Goal: Task Accomplishment & Management: Use online tool/utility

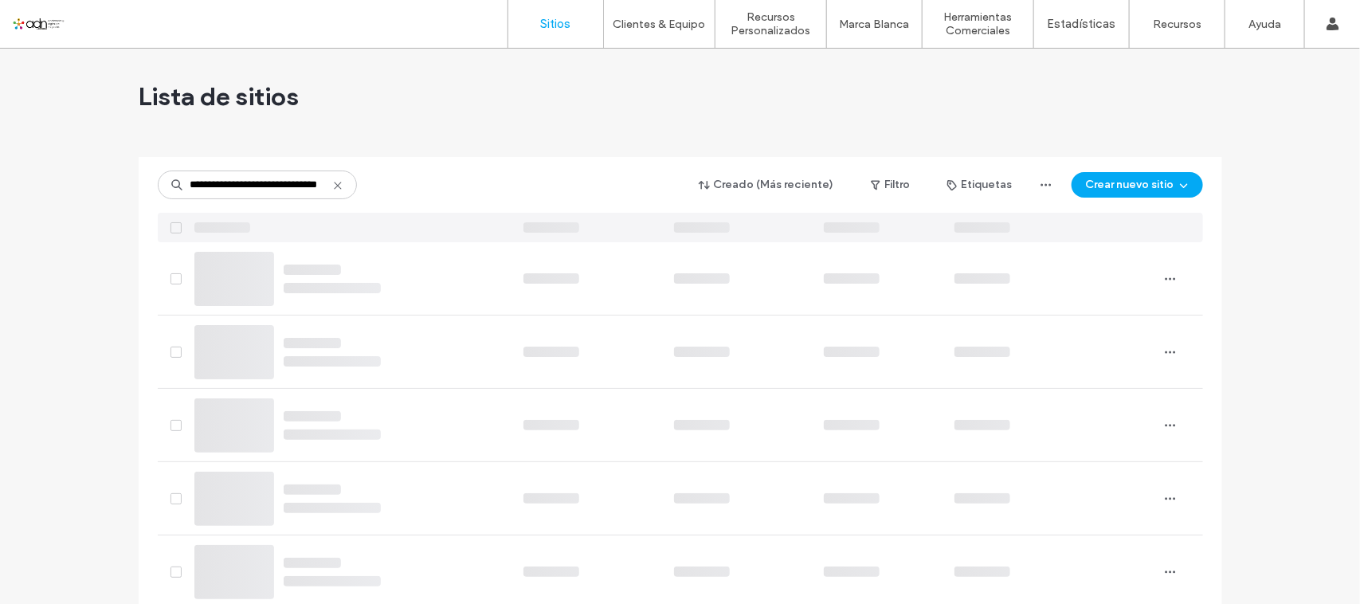
scroll to position [0, 41]
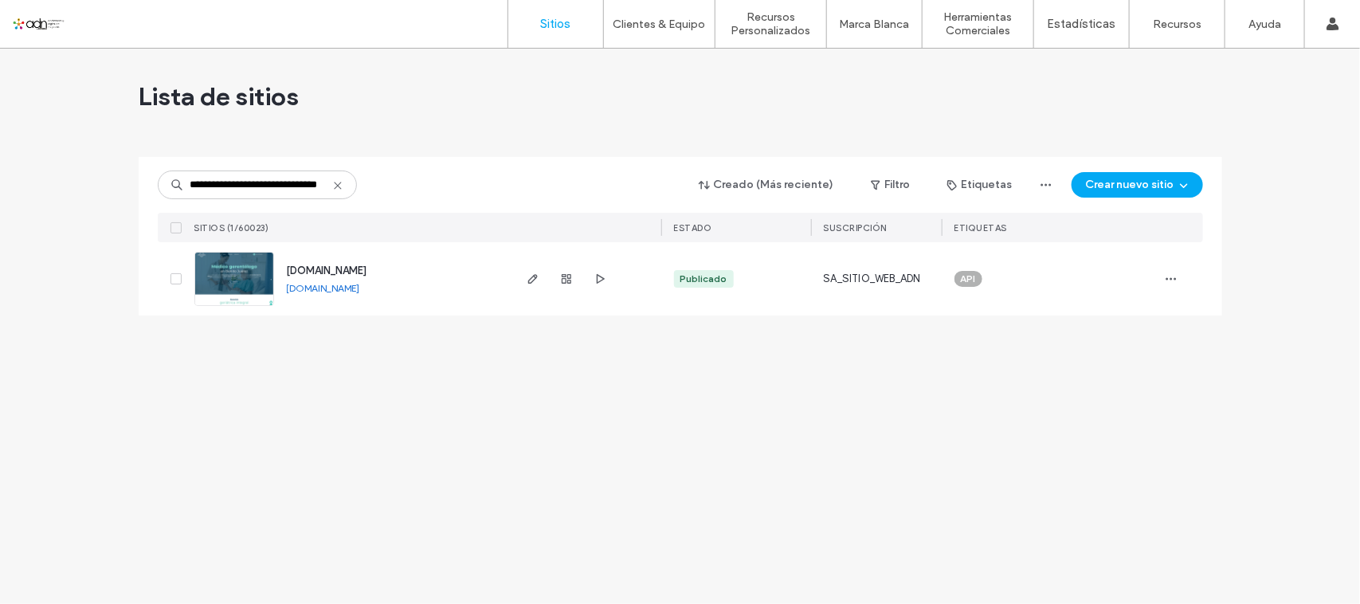
type input "**********"
click at [233, 283] on img at bounding box center [234, 306] width 78 height 108
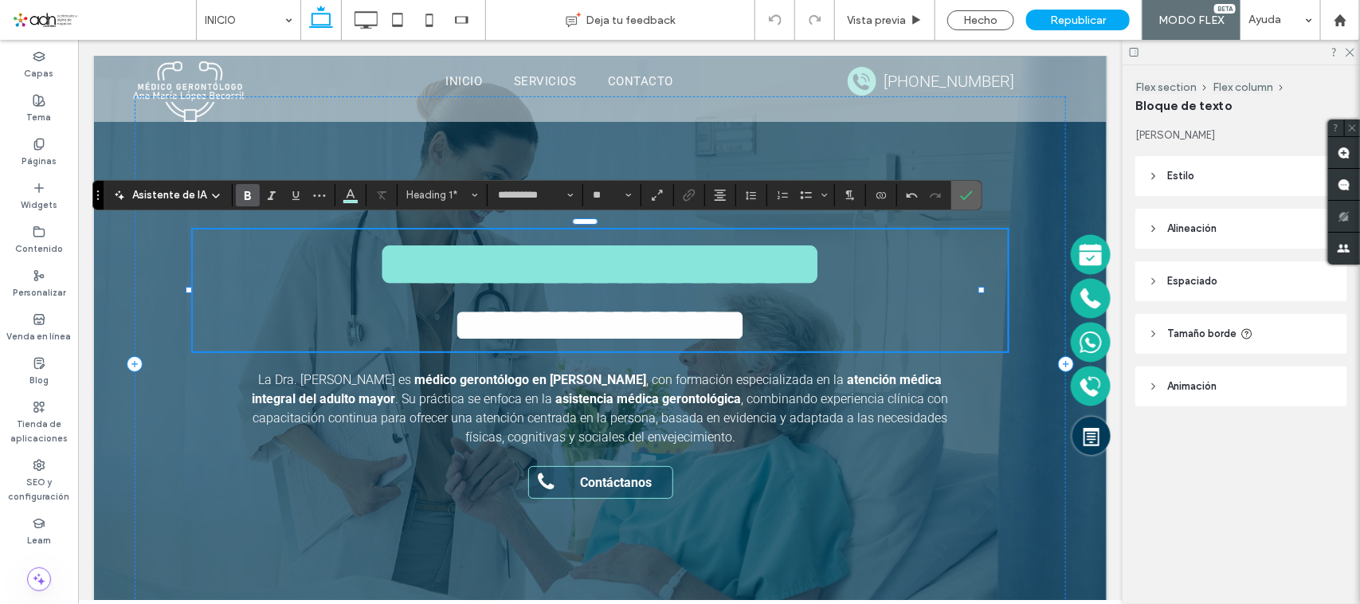
click at [972, 196] on icon "Confirmar" at bounding box center [966, 195] width 13 height 13
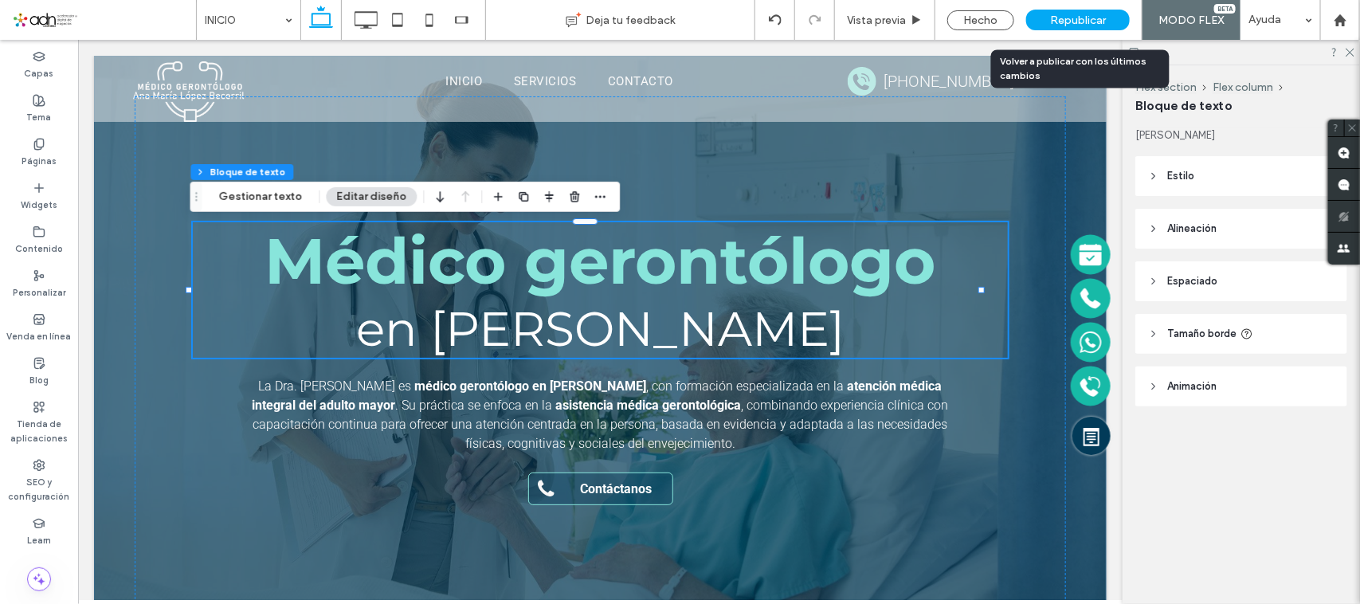
click at [1076, 14] on span "Republicar" at bounding box center [1078, 21] width 56 height 14
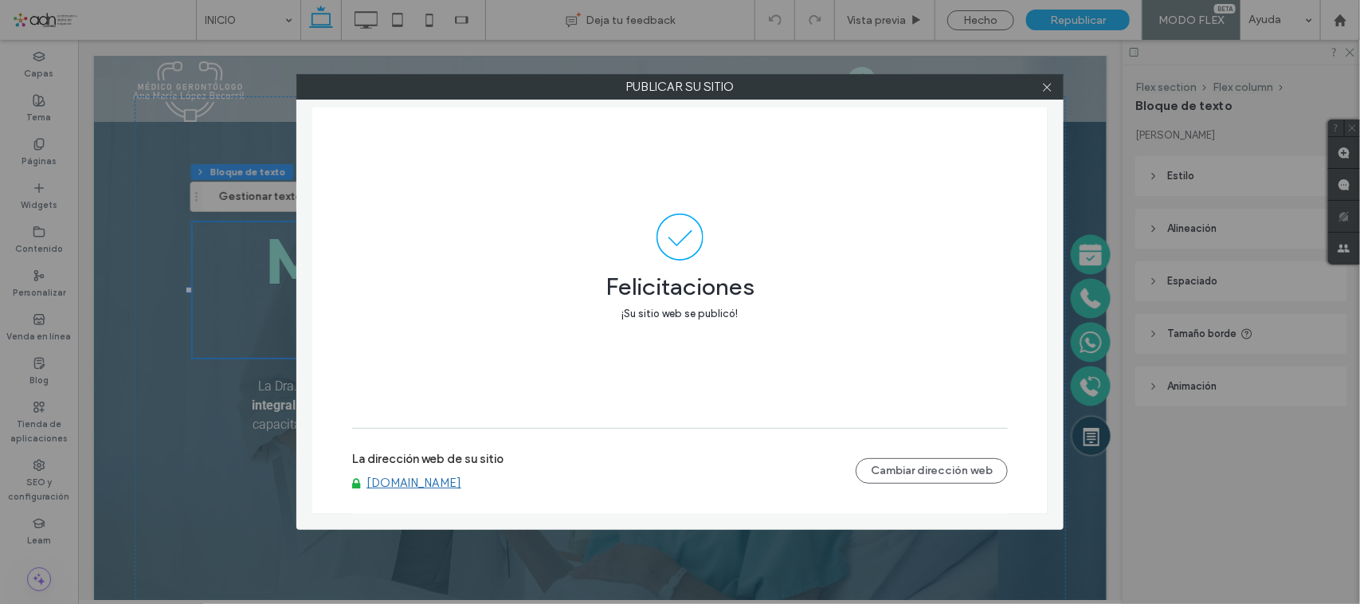
click at [461, 475] on link "[DOMAIN_NAME]" at bounding box center [413, 482] width 95 height 14
click at [1042, 92] on icon at bounding box center [1047, 87] width 12 height 12
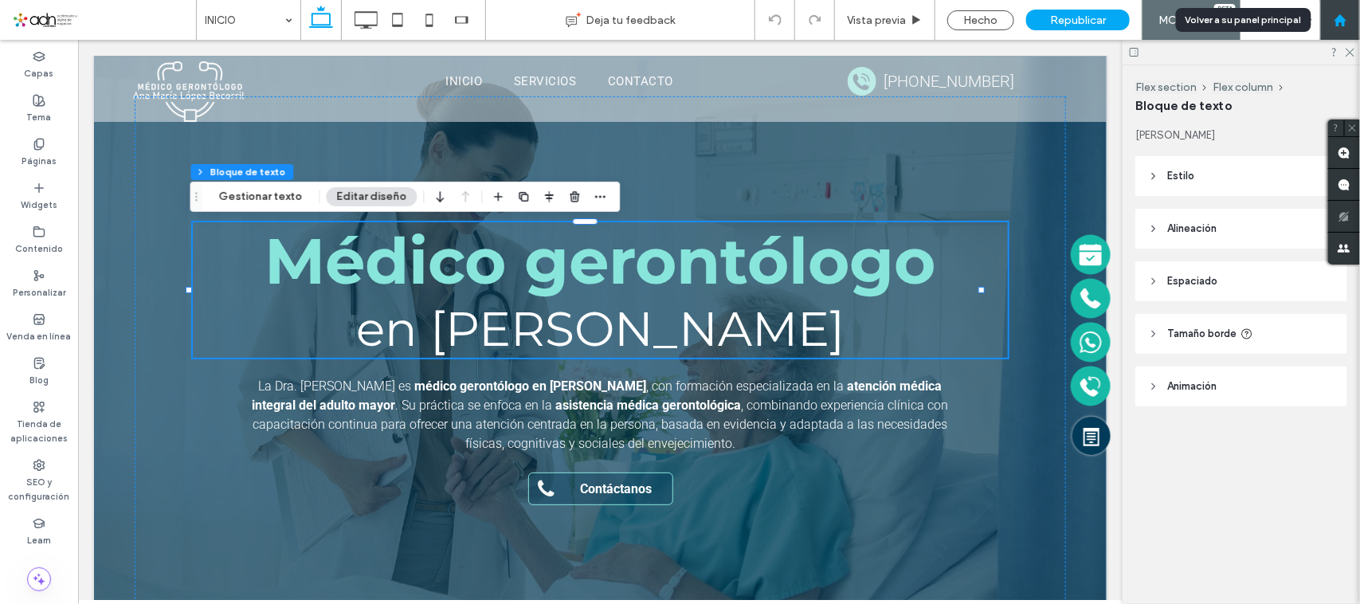
click at [1328, 18] on div at bounding box center [1339, 21] width 38 height 14
